Goal: Check status: Check status

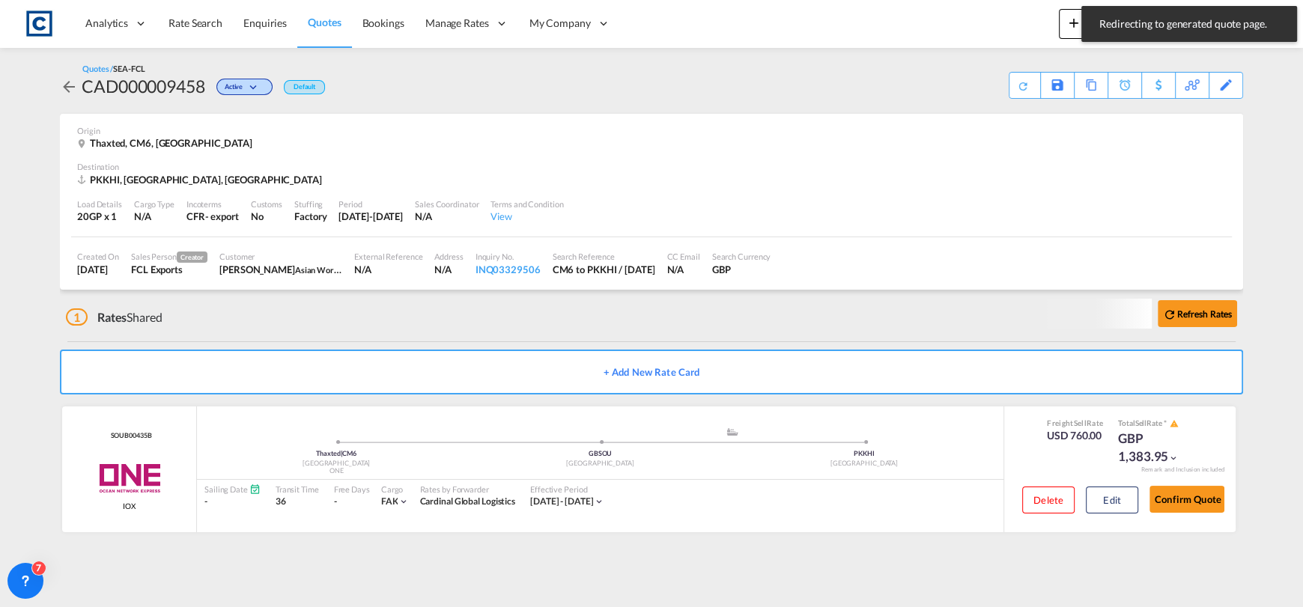
click at [1001, 37] on div "Analytics Reports Dashboard Rate Search Enquiries Quotes Bookings" at bounding box center [651, 23] width 1258 height 46
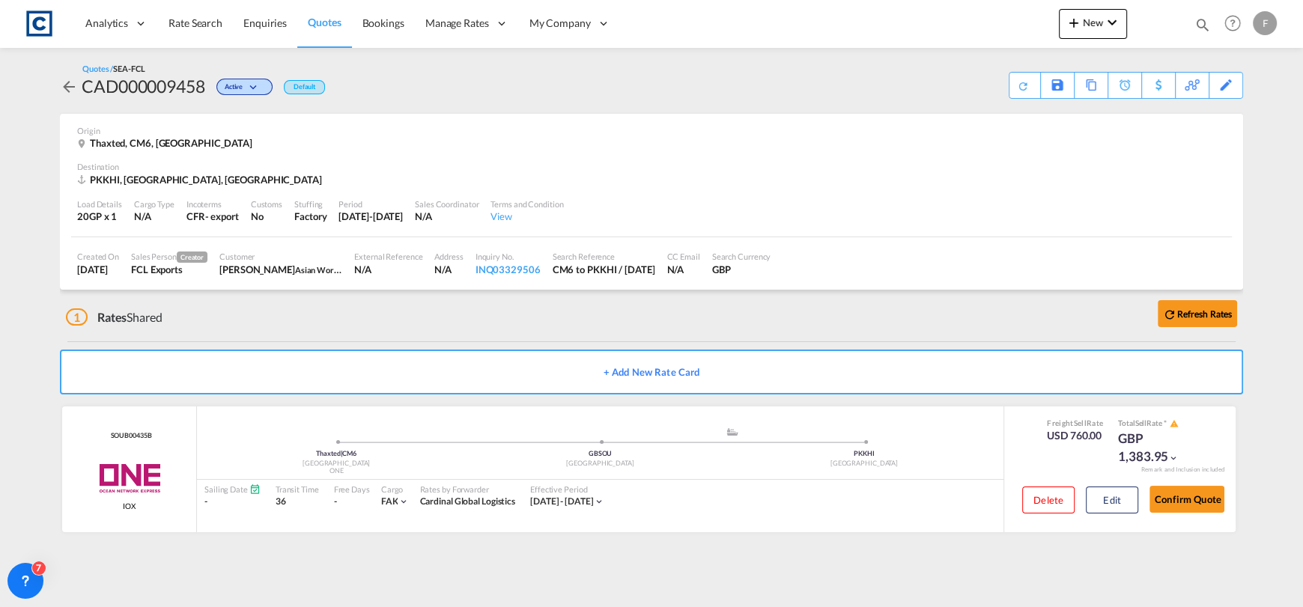
click at [1201, 30] on md-icon "icon-magnify" at bounding box center [1203, 24] width 16 height 16
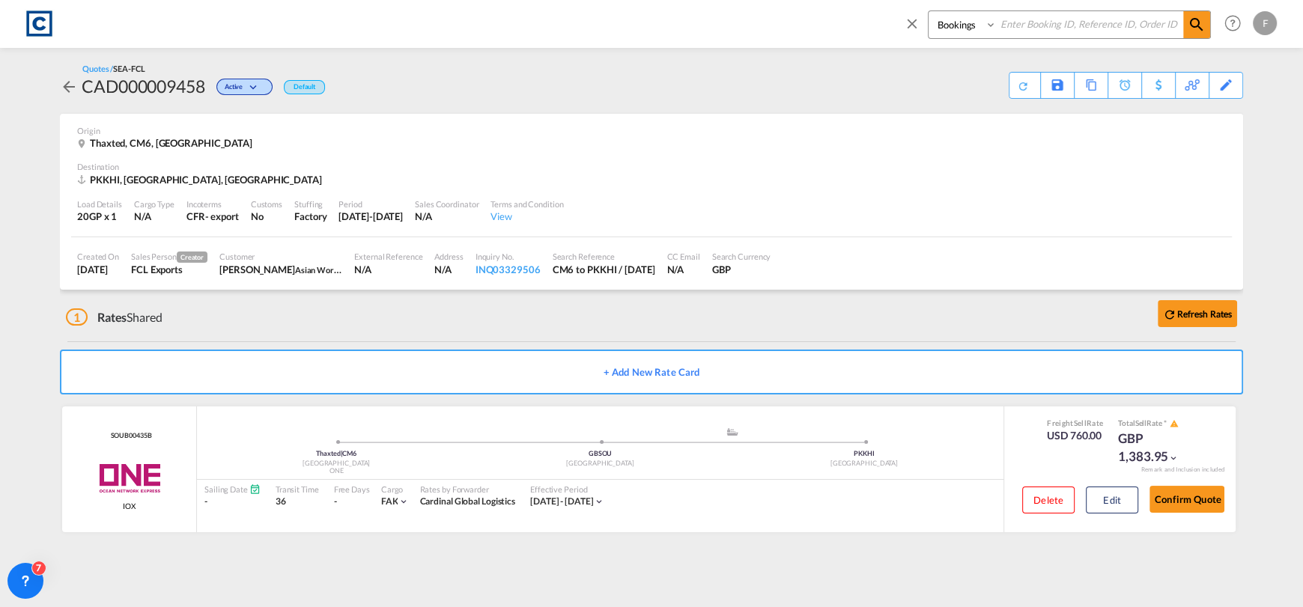
drag, startPoint x: 1112, startPoint y: 22, endPoint x: 1082, endPoint y: 28, distance: 30.5
click at [1112, 22] on input at bounding box center [1090, 24] width 186 height 26
paste input "CAD000009310"
type input "CAD000009310"
click at [955, 17] on select "Bookings Quotes Enquiries" at bounding box center [964, 24] width 71 height 27
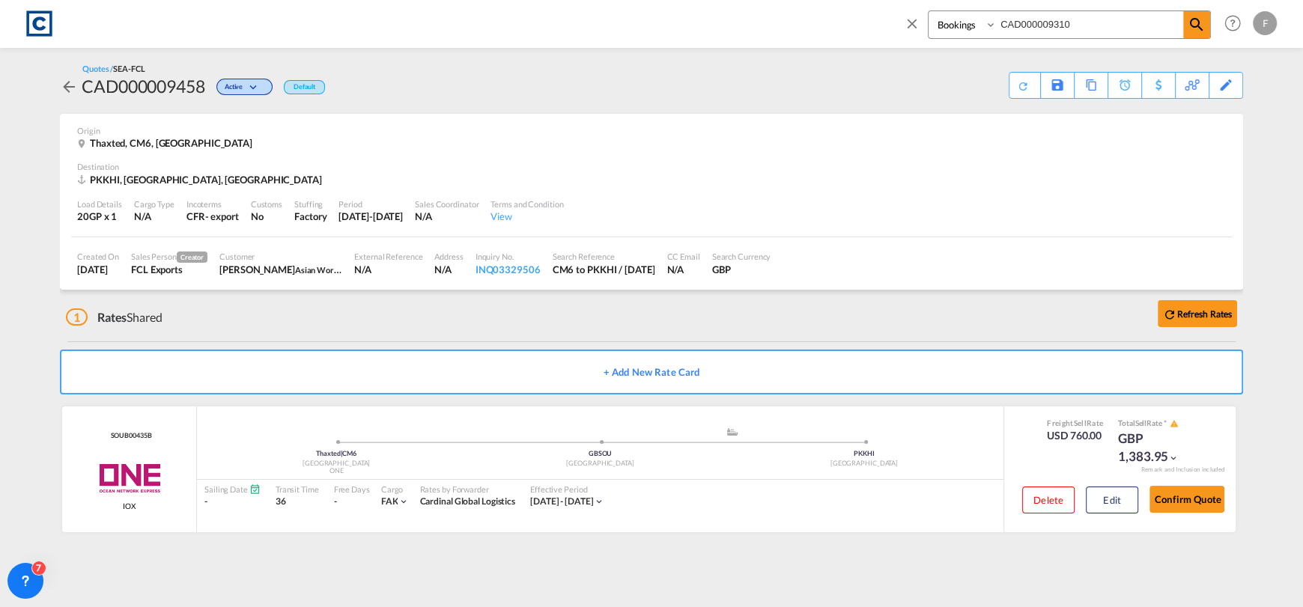
select select "Quotes"
click at [929, 11] on select "Bookings Quotes Enquiries" at bounding box center [964, 24] width 71 height 27
click at [1197, 28] on md-icon "icon-magnify" at bounding box center [1197, 25] width 18 height 18
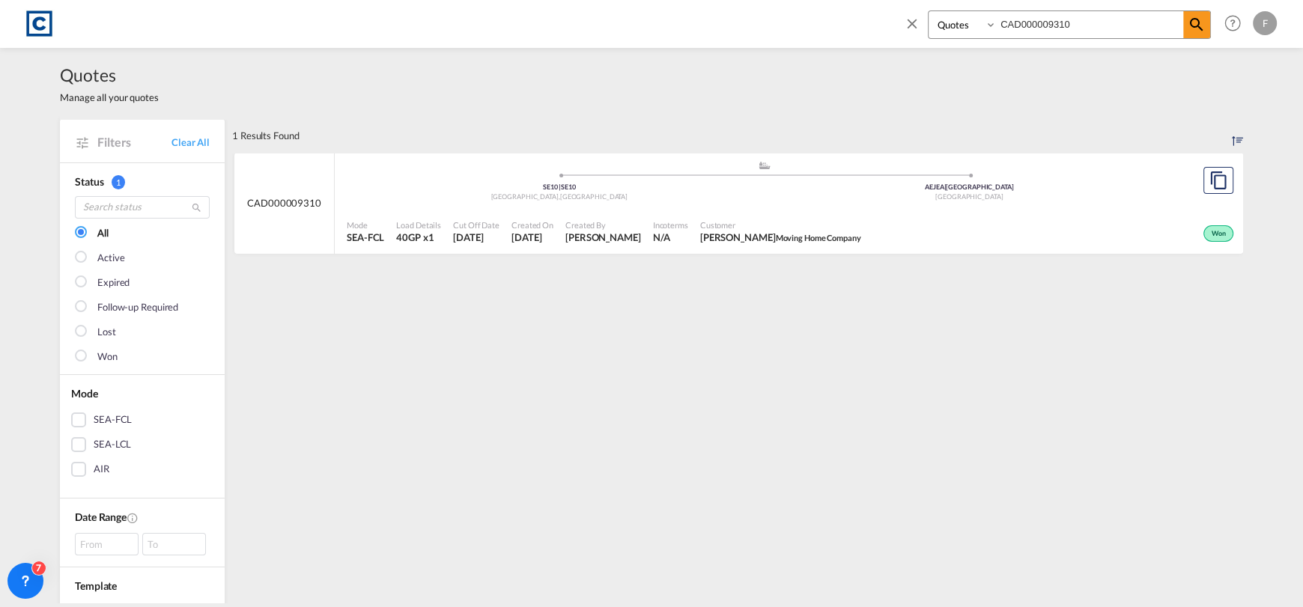
click at [1105, 213] on div "Won" at bounding box center [1052, 231] width 370 height 37
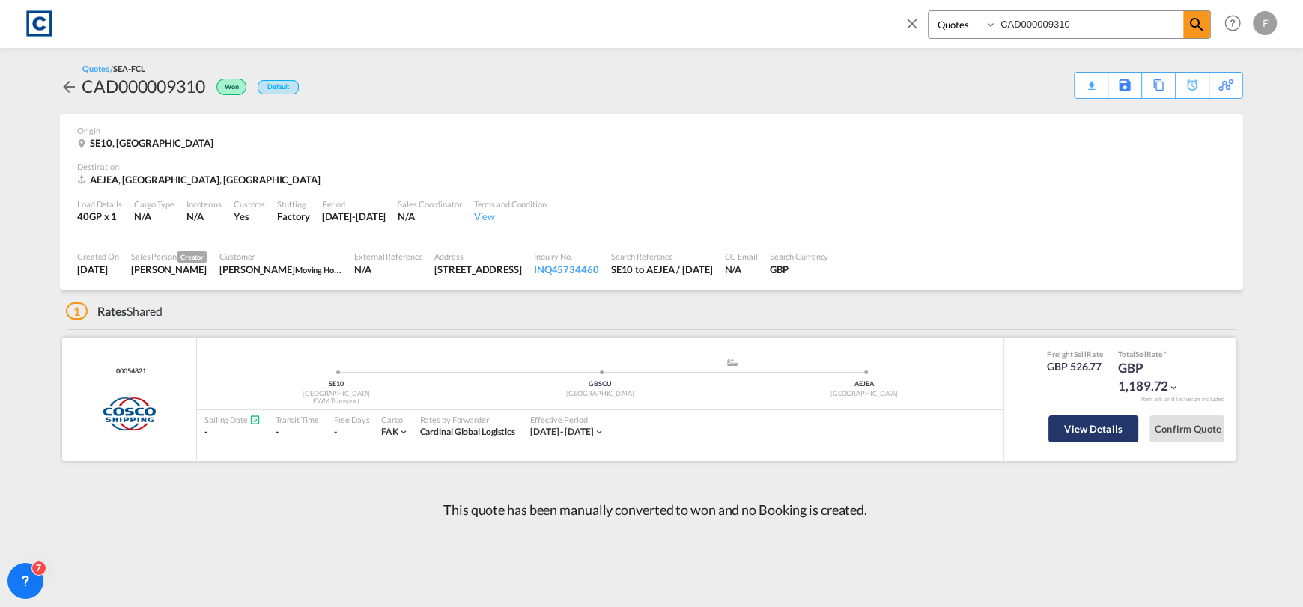
click at [1075, 419] on button "View Details" at bounding box center [1093, 429] width 90 height 27
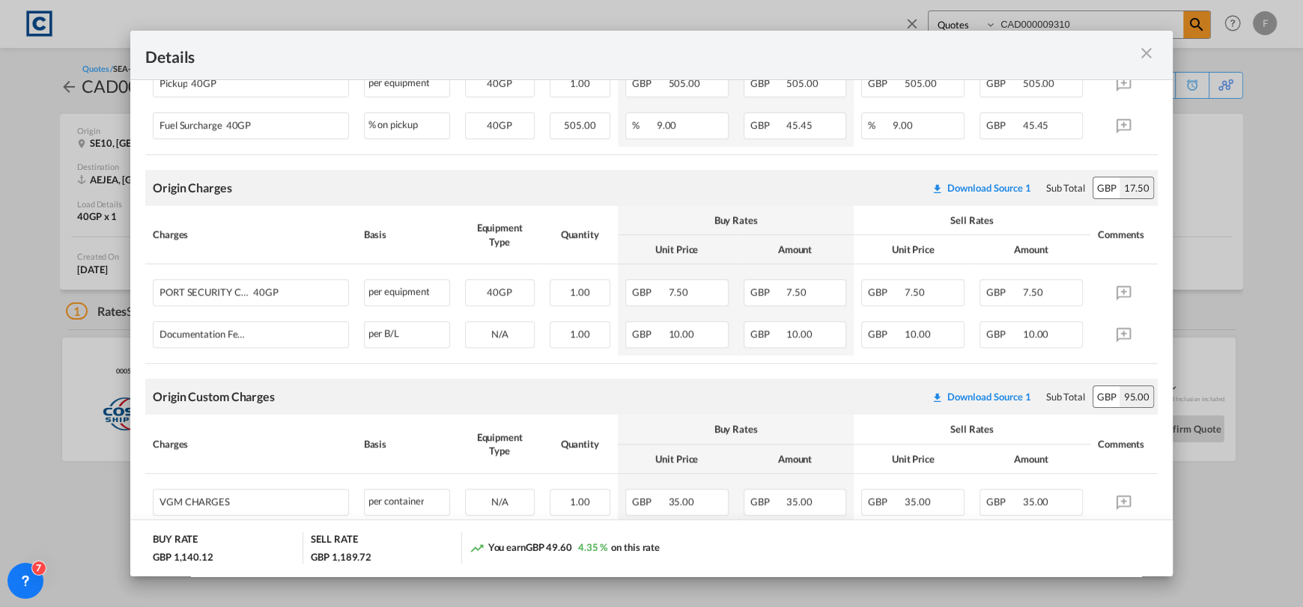
scroll to position [674, 0]
